Goal: Navigation & Orientation: Find specific page/section

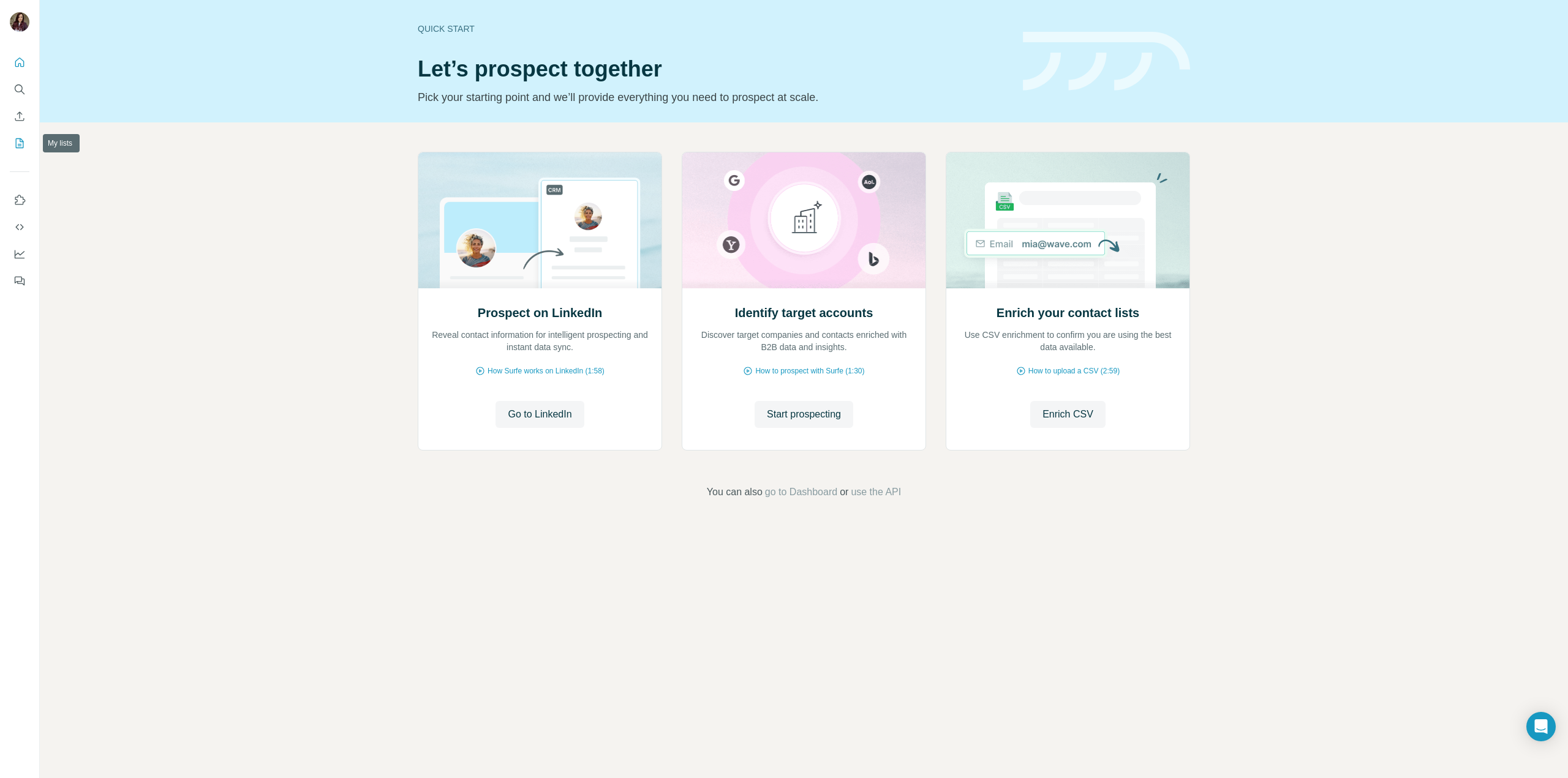
click at [23, 137] on icon "My lists" at bounding box center [20, 143] width 12 height 12
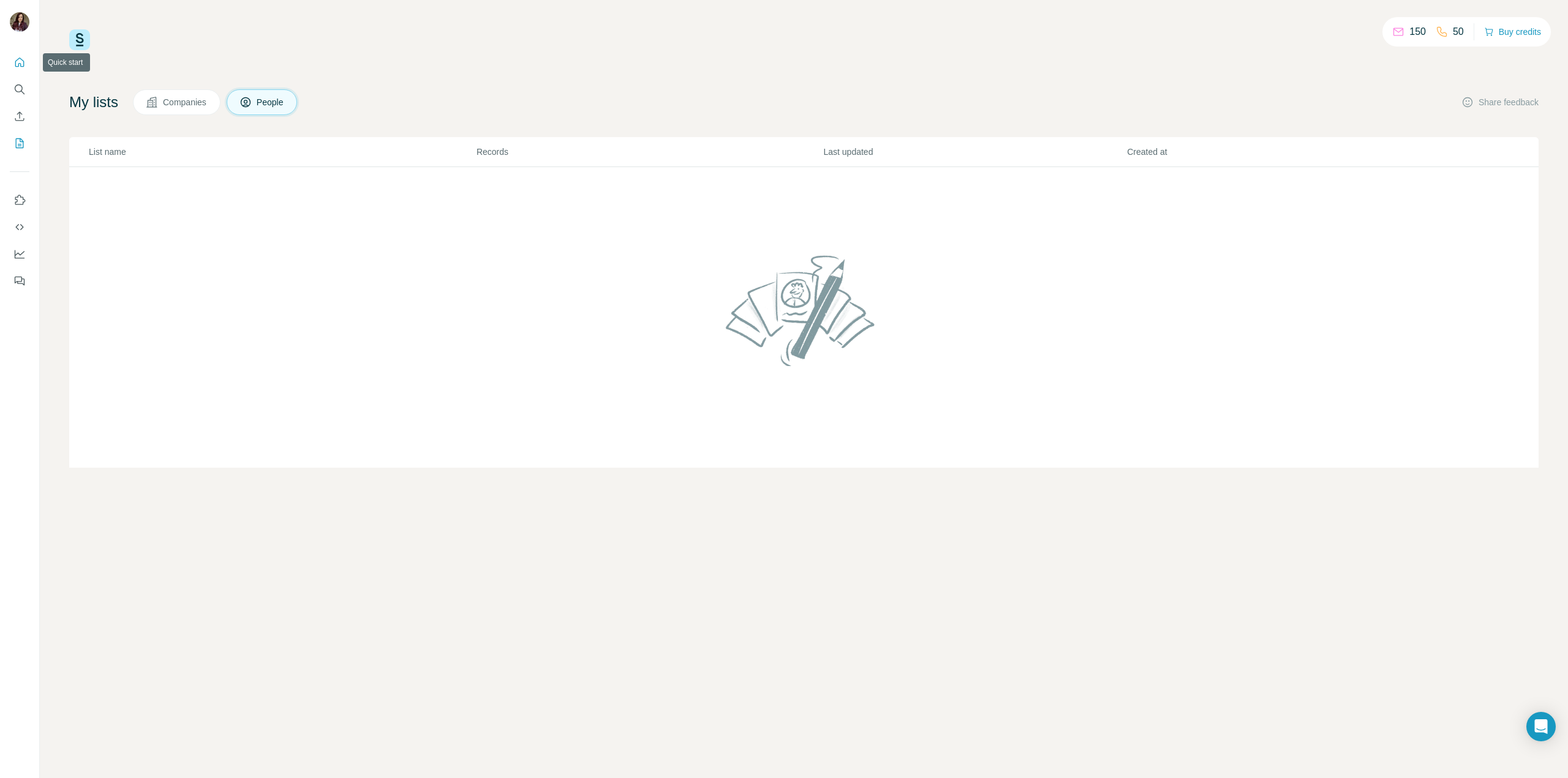
click at [25, 67] on icon "Quick start" at bounding box center [20, 63] width 12 height 12
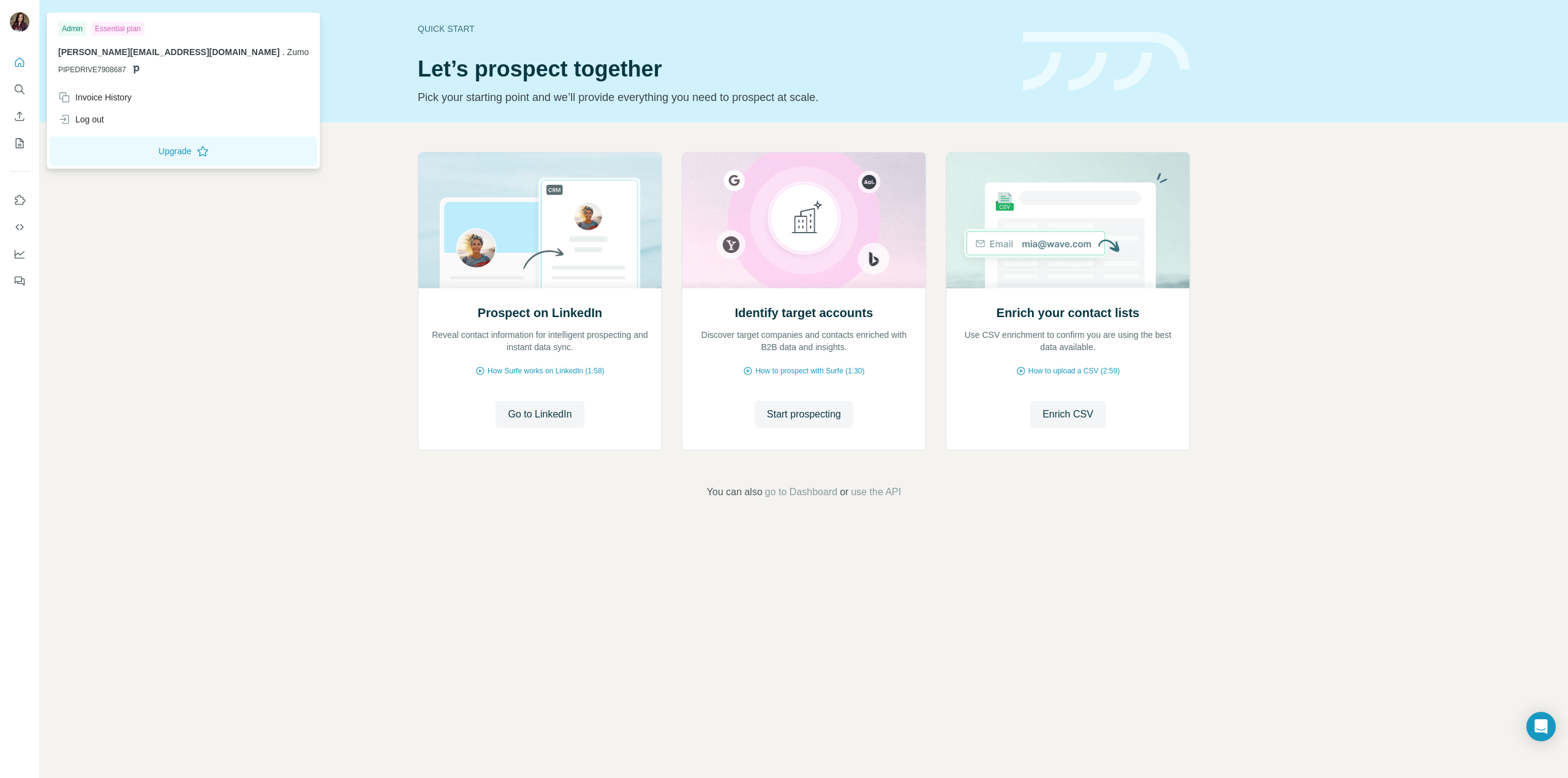
click at [11, 21] on img at bounding box center [19, 21] width 20 height 20
click at [28, 85] on button "Search" at bounding box center [19, 89] width 20 height 22
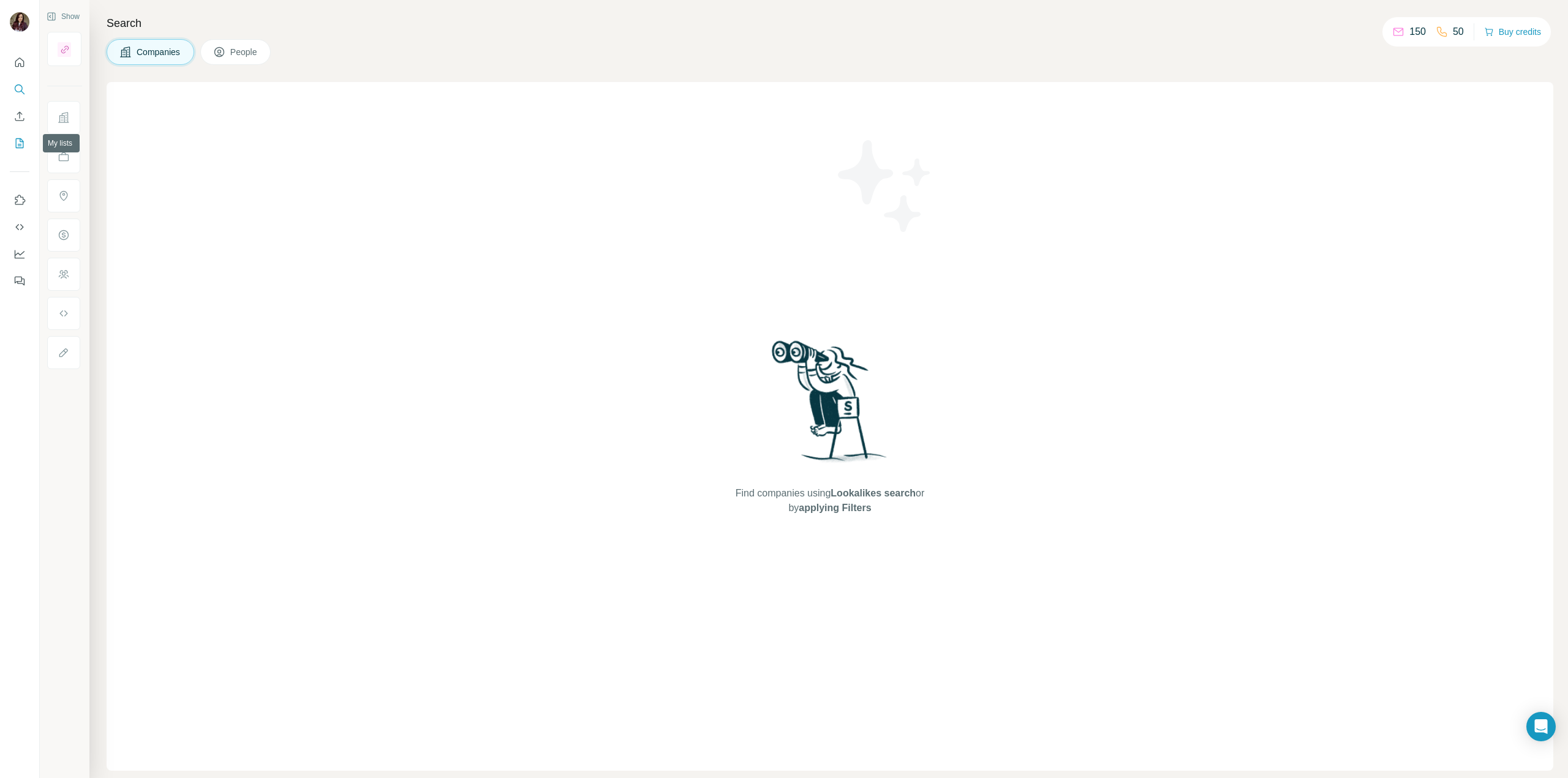
click at [17, 144] on icon "My lists" at bounding box center [20, 143] width 12 height 12
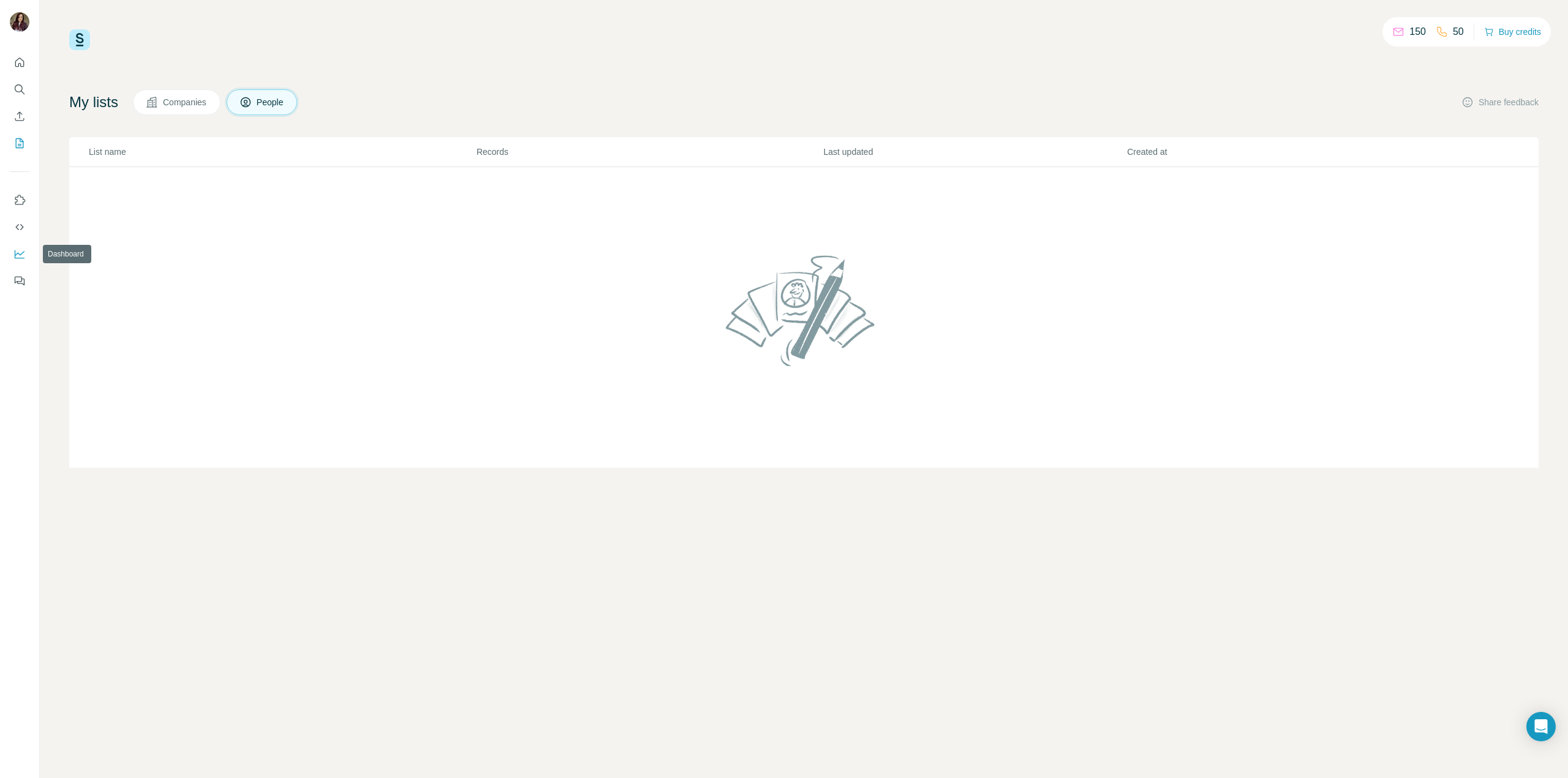
click at [18, 257] on icon "Dashboard" at bounding box center [20, 254] width 12 height 12
